Goal: Use online tool/utility: Utilize a website feature to perform a specific function

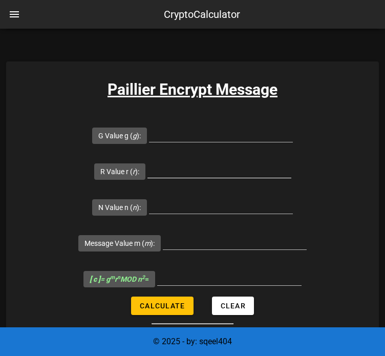
scroll to position [924, 0]
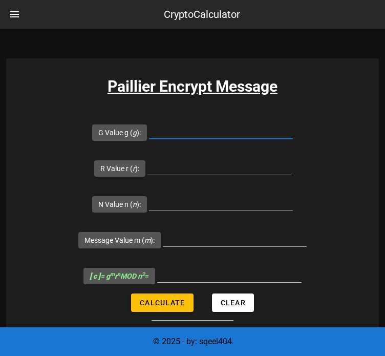
click at [205, 134] on input "G Value g ( g ):" at bounding box center [221, 130] width 144 height 16
type input "7019"
click at [208, 167] on input "R Value r ( r ):" at bounding box center [219, 166] width 144 height 16
type input "71"
click at [231, 198] on input "N Value n ( n ):" at bounding box center [221, 202] width 144 height 16
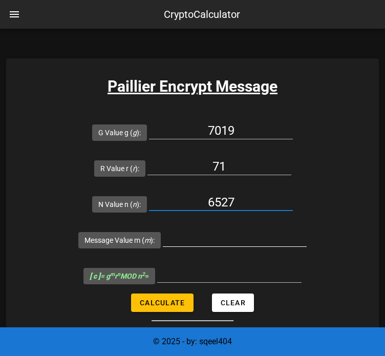
type input "6527"
click at [219, 248] on div at bounding box center [235, 244] width 144 height 28
click at [218, 237] on input "Message Value m ( m ):" at bounding box center [235, 238] width 144 height 16
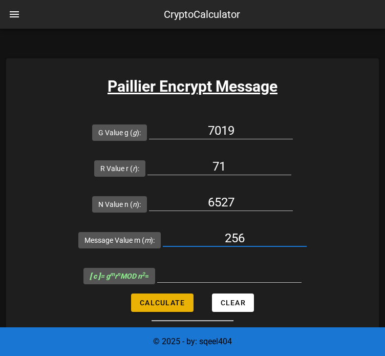
type input "256"
click at [176, 302] on span "Calculate" at bounding box center [162, 302] width 46 height 8
type input "22787030"
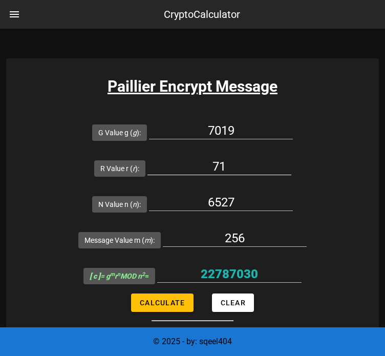
click at [227, 164] on input "71" at bounding box center [219, 166] width 144 height 16
type input "72"
click at [175, 306] on button "Calculate" at bounding box center [162, 302] width 62 height 18
type input "6155676"
click at [241, 170] on input "72" at bounding box center [219, 166] width 144 height 16
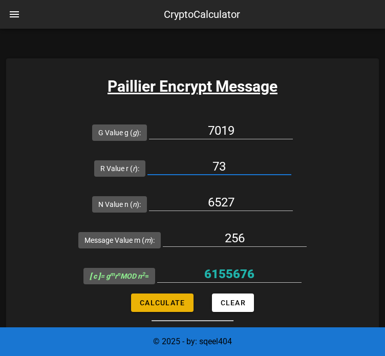
type input "73"
click at [153, 301] on span "Calculate" at bounding box center [162, 302] width 46 height 8
type input "26435665"
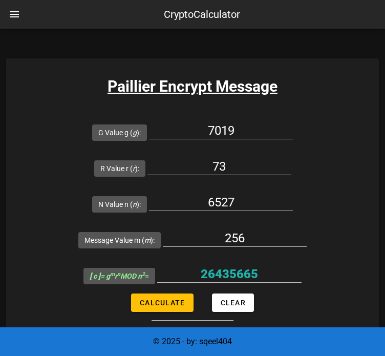
click at [247, 168] on input "73" at bounding box center [219, 166] width 144 height 16
type input "74"
click at [168, 302] on span "Calculate" at bounding box center [162, 302] width 46 height 8
type input "5713316"
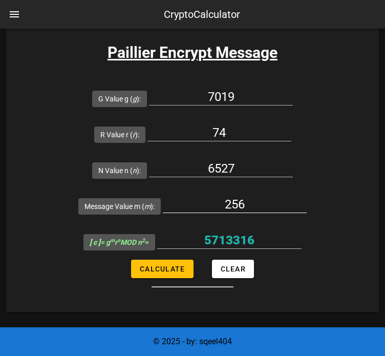
scroll to position [975, 0]
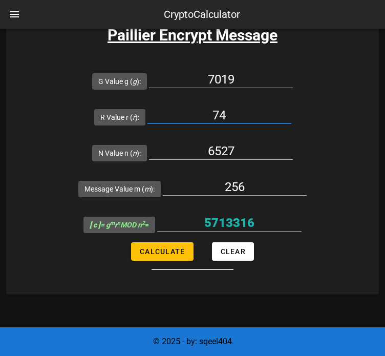
click at [226, 113] on input "74" at bounding box center [219, 115] width 144 height 16
type input "75"
click at [256, 186] on input "256" at bounding box center [235, 187] width 144 height 16
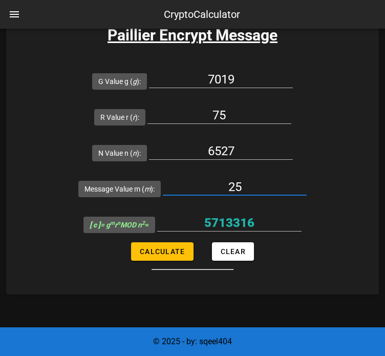
type input "2"
type input "16"
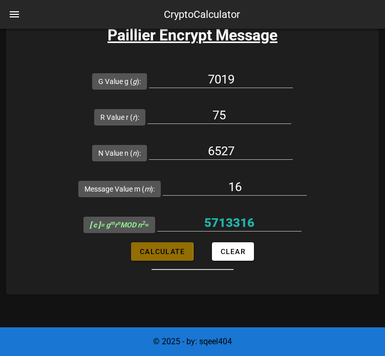
click at [153, 253] on span "Calculate" at bounding box center [162, 251] width 46 height 8
type input "35730009"
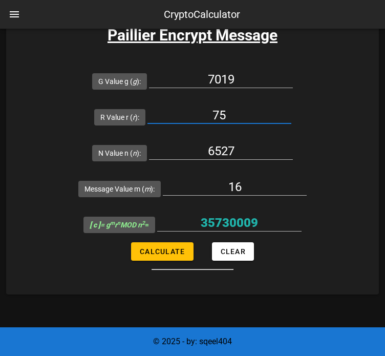
click at [250, 112] on input "75" at bounding box center [219, 115] width 144 height 16
type input "76"
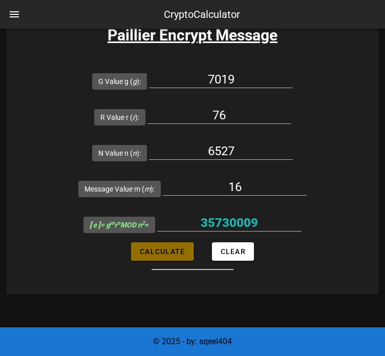
click at [165, 249] on span "Calculate" at bounding box center [162, 251] width 46 height 8
type input "22037180"
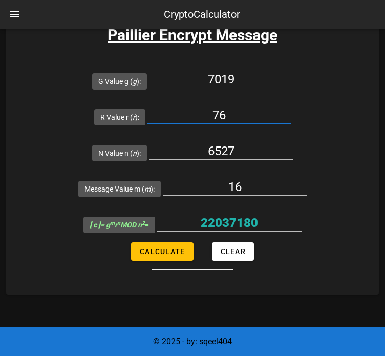
click at [236, 118] on input "76" at bounding box center [219, 115] width 144 height 16
type input "77"
click at [170, 247] on span "Calculate" at bounding box center [162, 251] width 46 height 8
type input "30448834"
click at [250, 183] on input "16" at bounding box center [235, 187] width 144 height 16
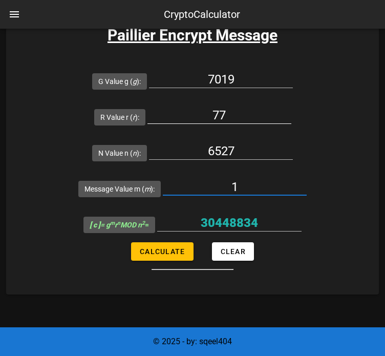
type input "1"
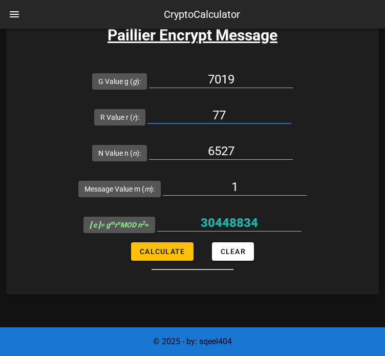
click at [254, 116] on input "77" at bounding box center [219, 115] width 144 height 16
type input "7"
type input "78"
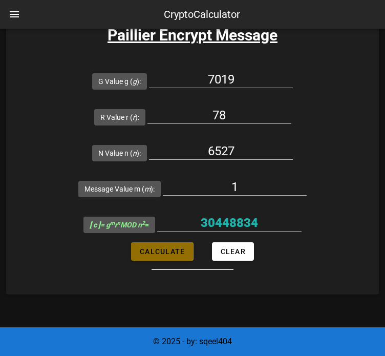
click at [186, 251] on button "Calculate" at bounding box center [162, 251] width 62 height 18
type input "35591"
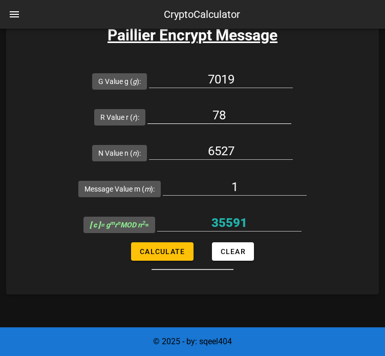
click at [234, 117] on input "78" at bounding box center [219, 115] width 144 height 16
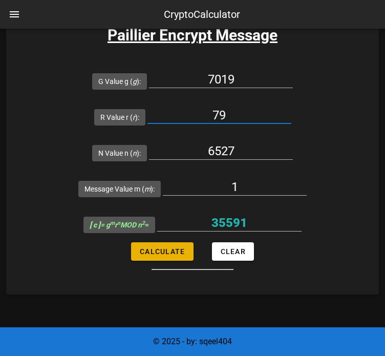
type input "79"
click at [168, 251] on span "Calculate" at bounding box center [162, 251] width 46 height 8
type input "31639803"
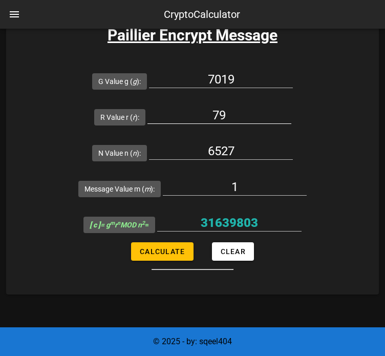
click at [232, 120] on input "79" at bounding box center [219, 115] width 144 height 16
type input "7"
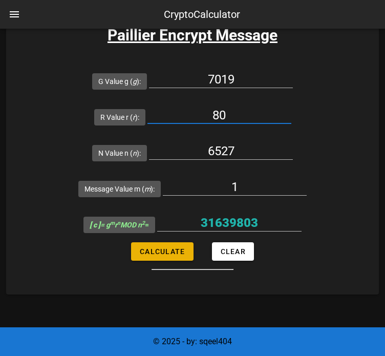
type input "80"
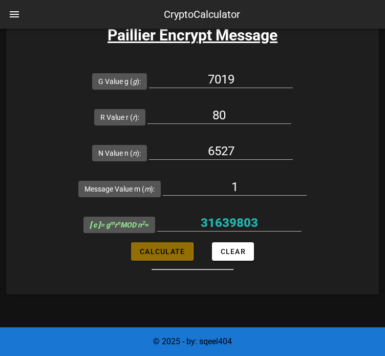
click at [171, 248] on span "Calculate" at bounding box center [162, 251] width 46 height 8
type input "28502453"
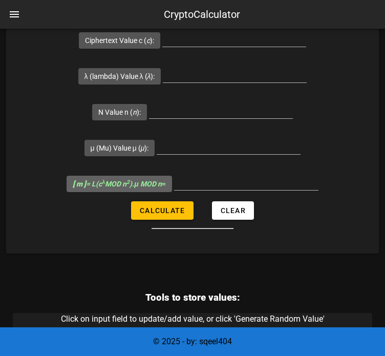
scroll to position [1333, 0]
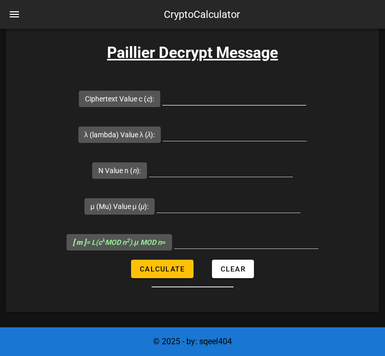
click at [217, 99] on input "Ciphertext Value c ( c ):" at bounding box center [234, 97] width 144 height 16
type input "30566829"
click at [215, 125] on input "λ (lambda) Value λ ( λ ):" at bounding box center [235, 132] width 144 height 16
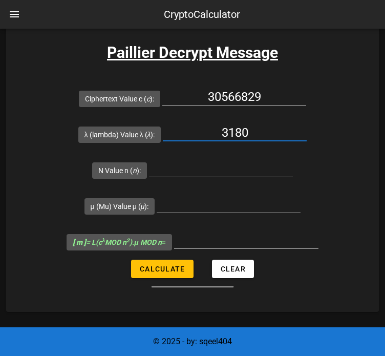
type input "3180"
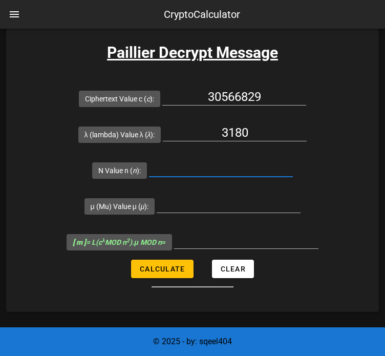
click at [218, 164] on input "N Value n ( n ):" at bounding box center [221, 168] width 144 height 16
type input "6527"
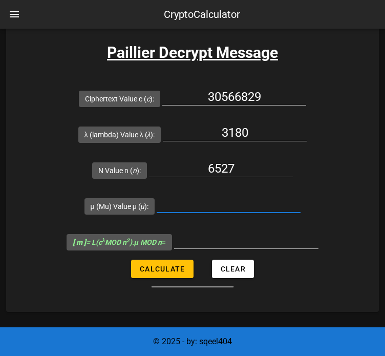
click at [250, 207] on input "μ (Mu) Value μ ( μ ):" at bounding box center [229, 204] width 144 height 16
type input "6145"
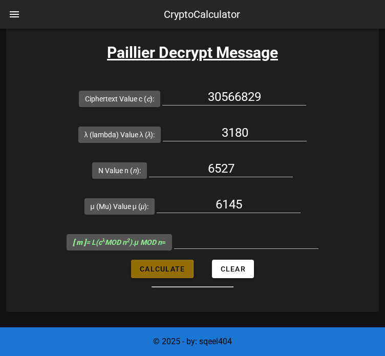
click at [145, 273] on button "Calculate" at bounding box center [162, 268] width 62 height 18
type input "1075"
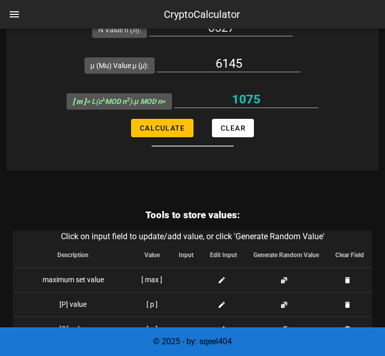
scroll to position [1487, 0]
